Goal: Task Accomplishment & Management: Manage account settings

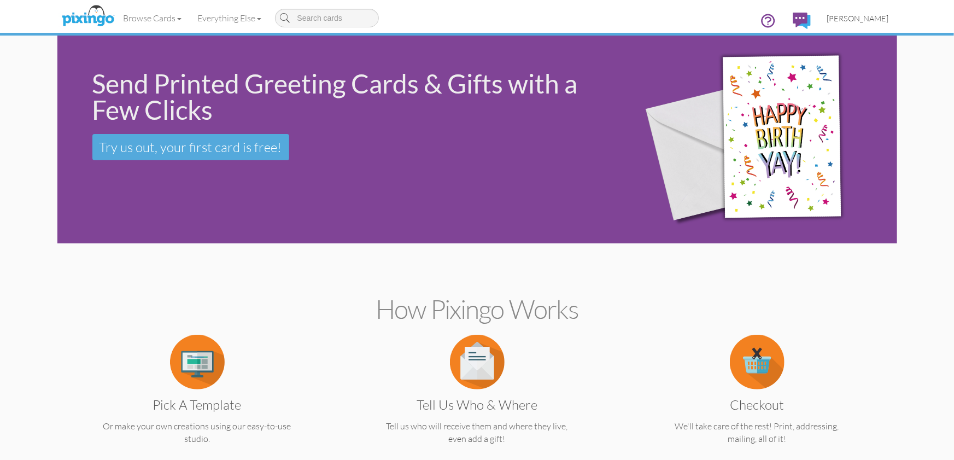
click at [870, 23] on link "[PERSON_NAME]" at bounding box center [858, 18] width 78 height 28
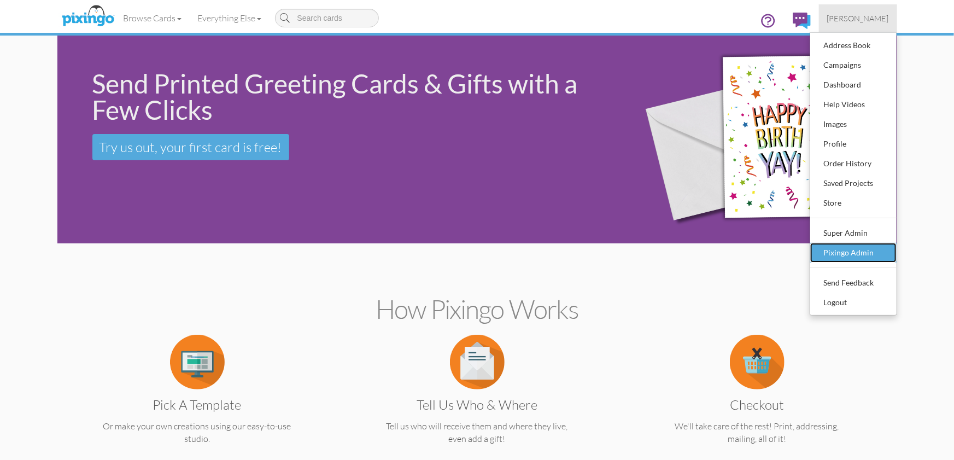
click at [849, 246] on div "Pixingo Admin" at bounding box center [853, 252] width 64 height 16
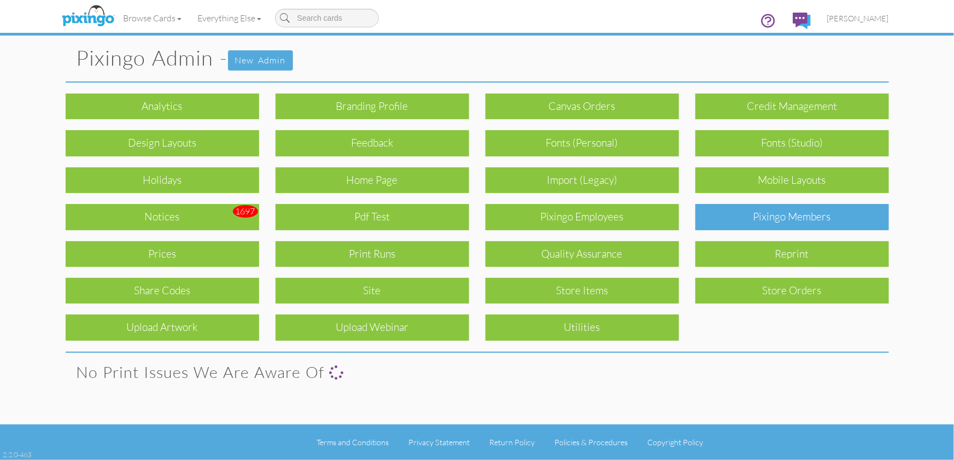
click at [801, 221] on div "Pixingo Members" at bounding box center [791, 217] width 193 height 26
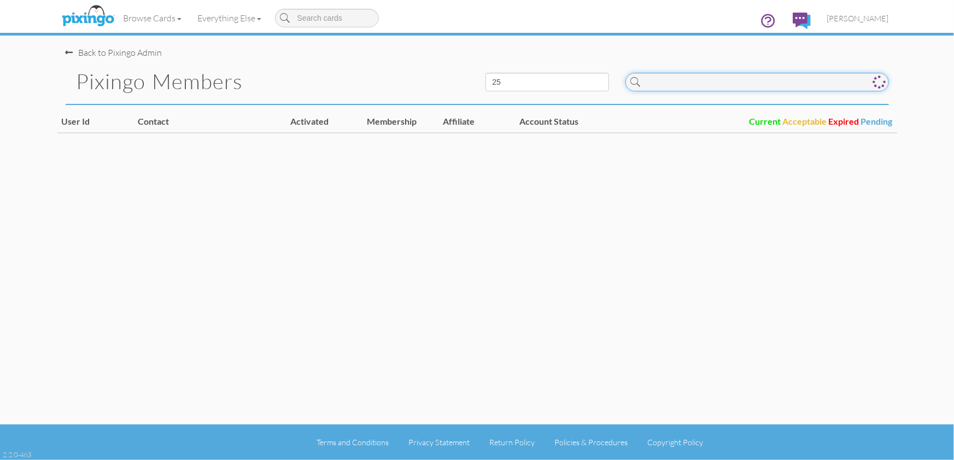
click at [749, 78] on input at bounding box center [756, 82] width 263 height 19
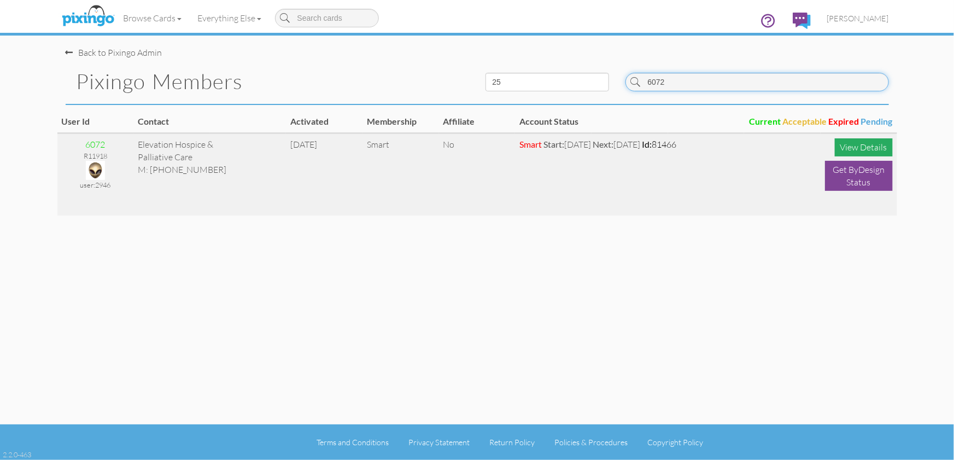
type input "6072"
click at [858, 143] on div "View Details" at bounding box center [863, 147] width 58 height 18
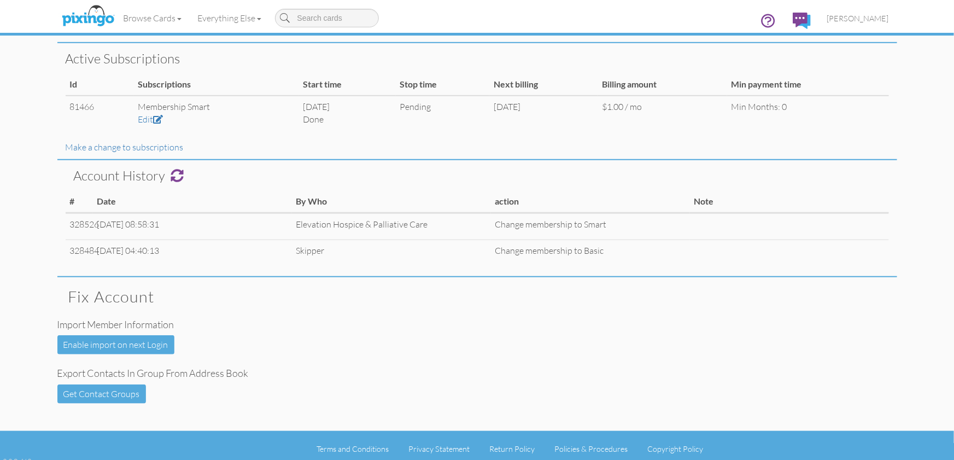
scroll to position [391, 0]
click at [132, 149] on link "Make a change to subscriptions" at bounding box center [125, 147] width 118 height 11
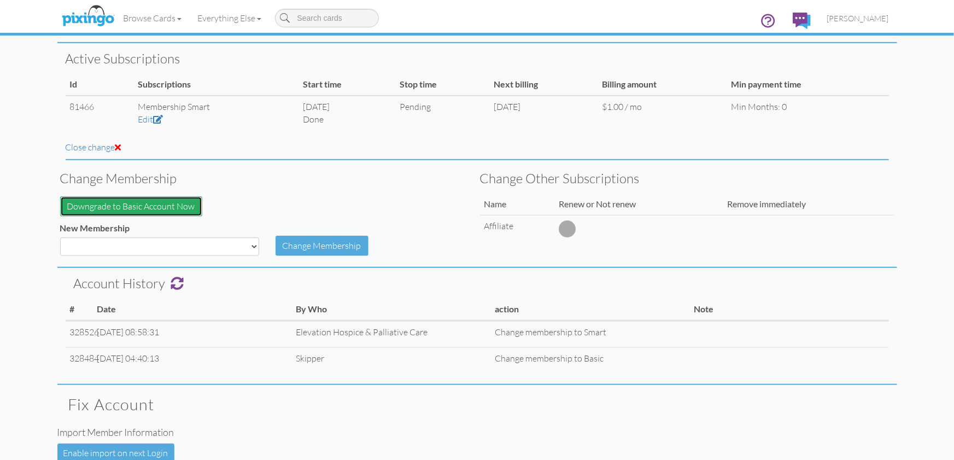
click at [160, 202] on button "Downgrade to Basic Account Now" at bounding box center [131, 206] width 142 height 20
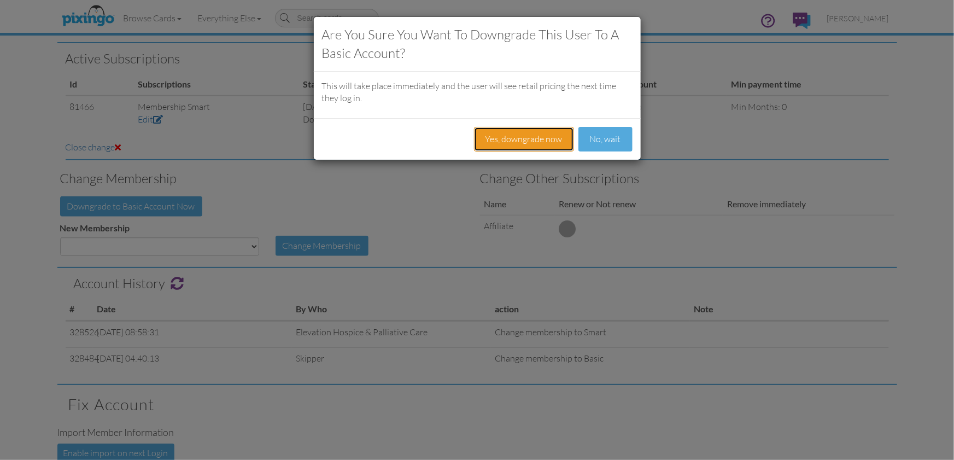
click at [522, 140] on button "Yes, downgrade now" at bounding box center [524, 139] width 100 height 25
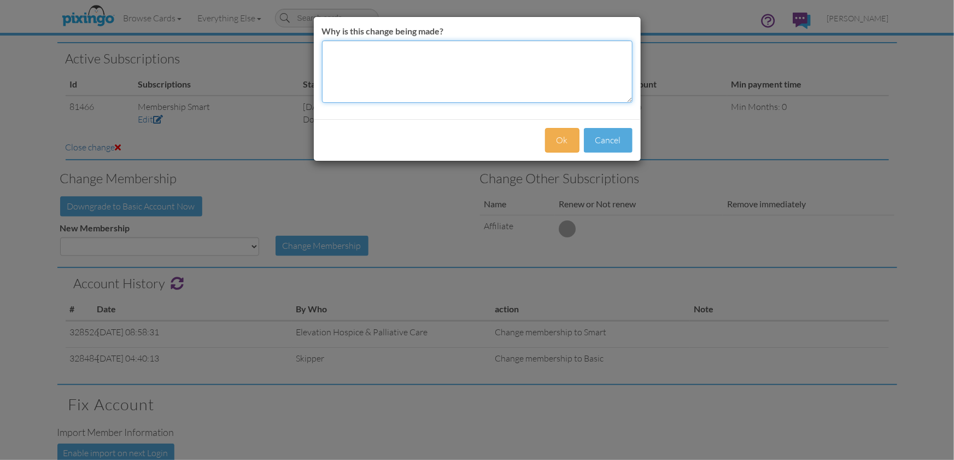
click at [408, 63] on textarea "Why is this change being made?" at bounding box center [477, 71] width 310 height 62
type textarea "M"
type textarea "CC won't clear"
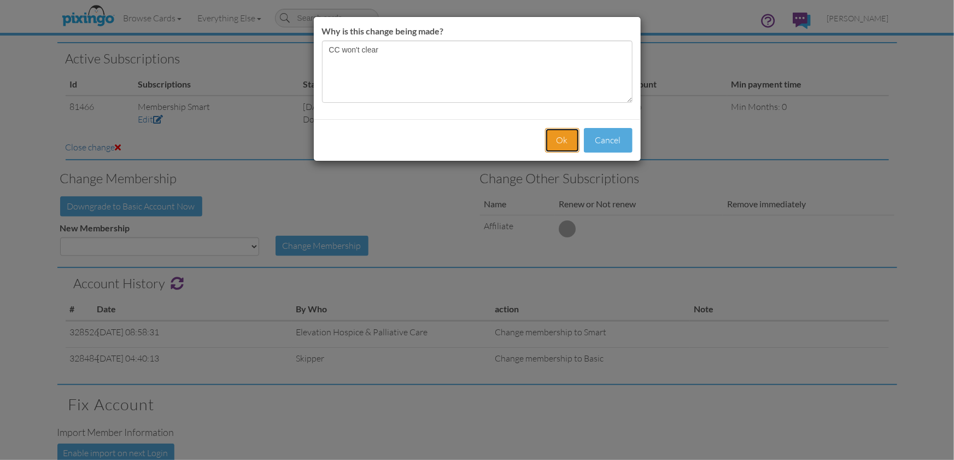
click at [561, 140] on button "Ok" at bounding box center [562, 140] width 34 height 25
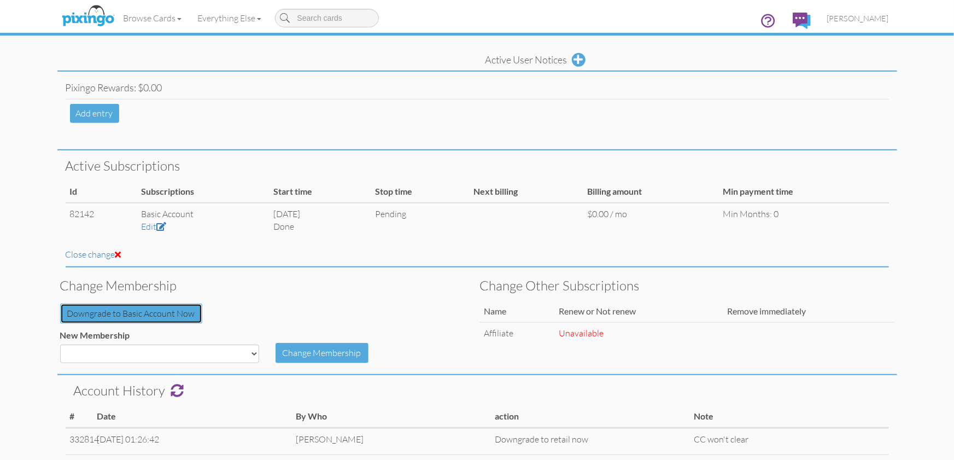
scroll to position [0, 0]
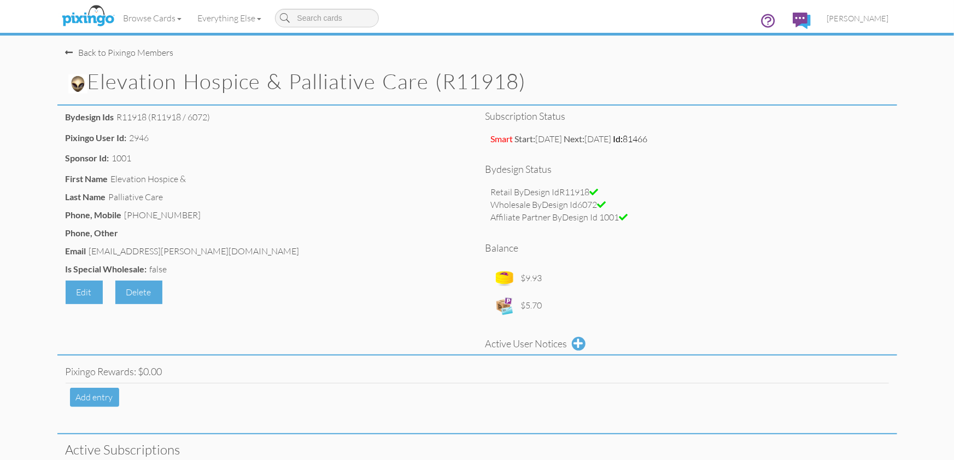
click at [703, 230] on div "Subscription status Smart Start: Jun 21, 2024 Next: Jul 20, 2024 Id: 81466 Byde…" at bounding box center [687, 233] width 420 height 244
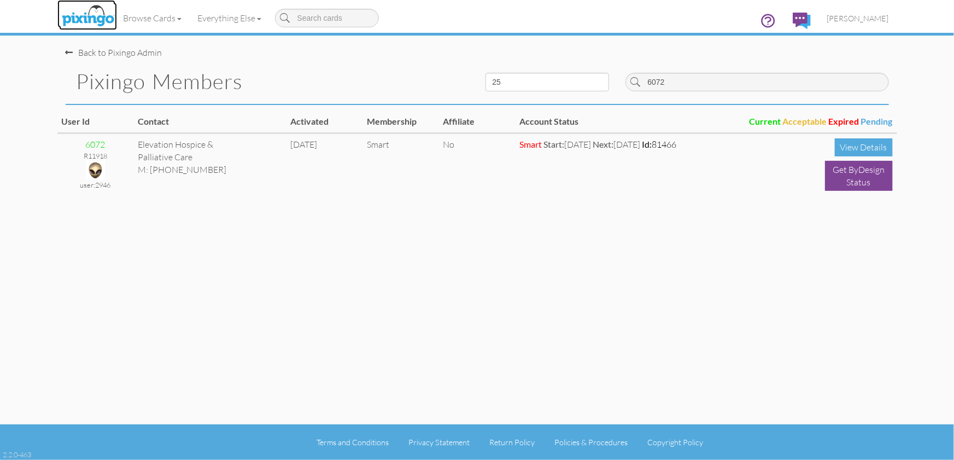
click at [91, 17] on img at bounding box center [88, 16] width 58 height 27
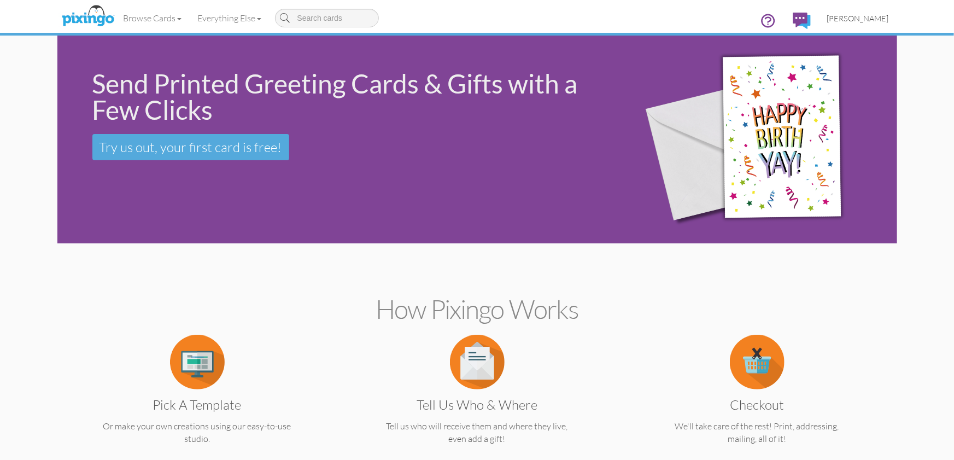
click at [865, 14] on span "[PERSON_NAME]" at bounding box center [858, 18] width 62 height 9
